Goal: Information Seeking & Learning: Learn about a topic

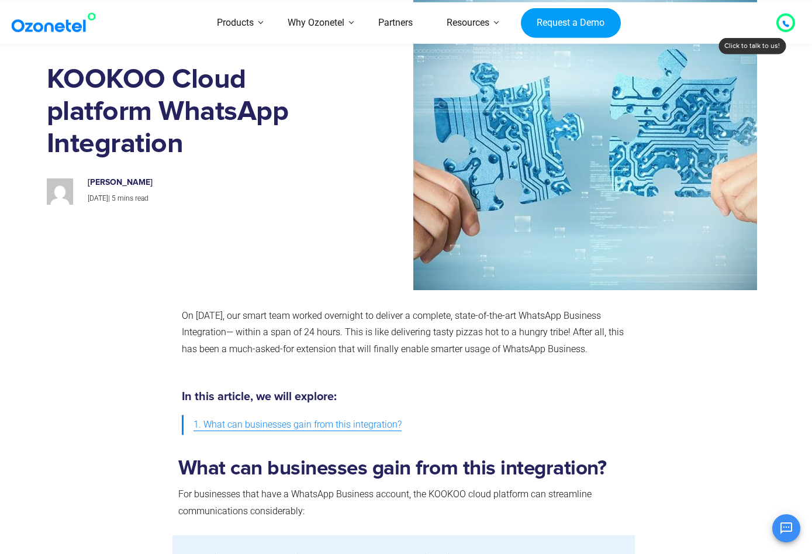
scroll to position [108, 0]
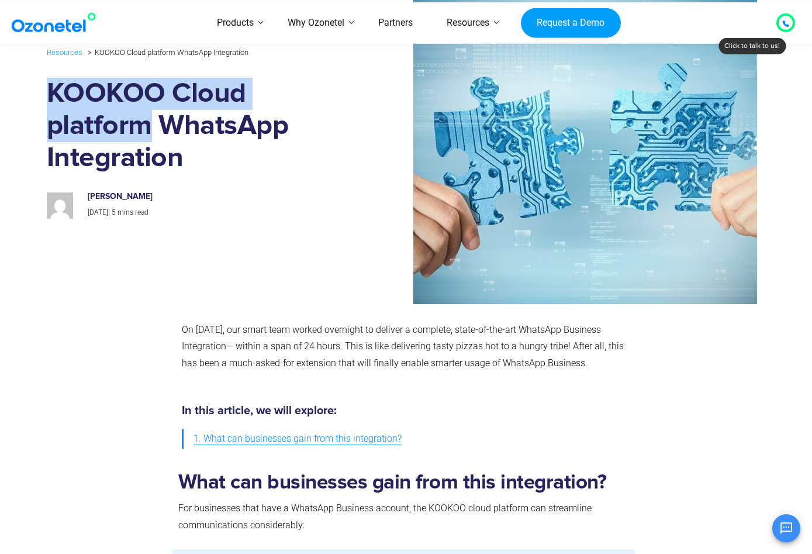
drag, startPoint x: 149, startPoint y: 128, endPoint x: 50, endPoint y: 97, distance: 103.8
click at [50, 97] on h1 "KOOKOO Cloud platform WhatsApp Integration" at bounding box center [197, 126] width 300 height 97
copy h1 "KOOKOO Cloud platform"
